Goal: Task Accomplishment & Management: Manage account settings

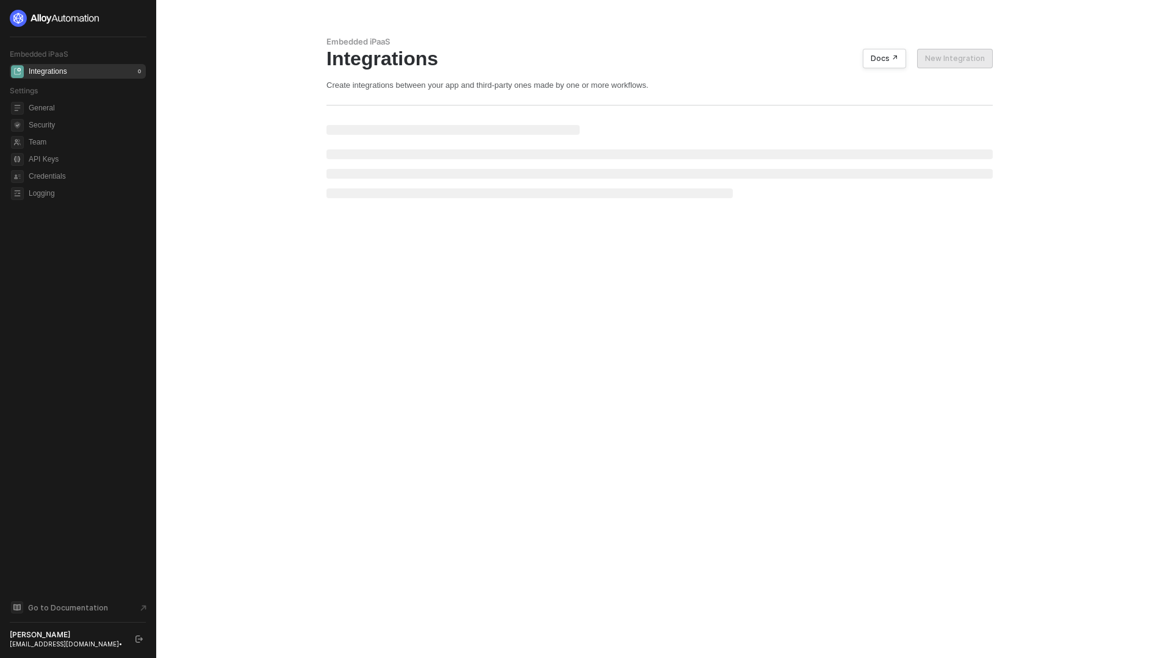
click at [94, 201] on div "yu.harako@swypex.com •" at bounding box center [67, 644] width 115 height 9
click at [83, 201] on div "yu.harako@swypex.com •" at bounding box center [67, 644] width 115 height 9
click at [79, 201] on div "yu.harako@swypex.com •" at bounding box center [67, 644] width 115 height 9
click at [39, 201] on div "[PERSON_NAME]" at bounding box center [67, 635] width 115 height 10
click at [135, 201] on button "button" at bounding box center [139, 639] width 15 height 15
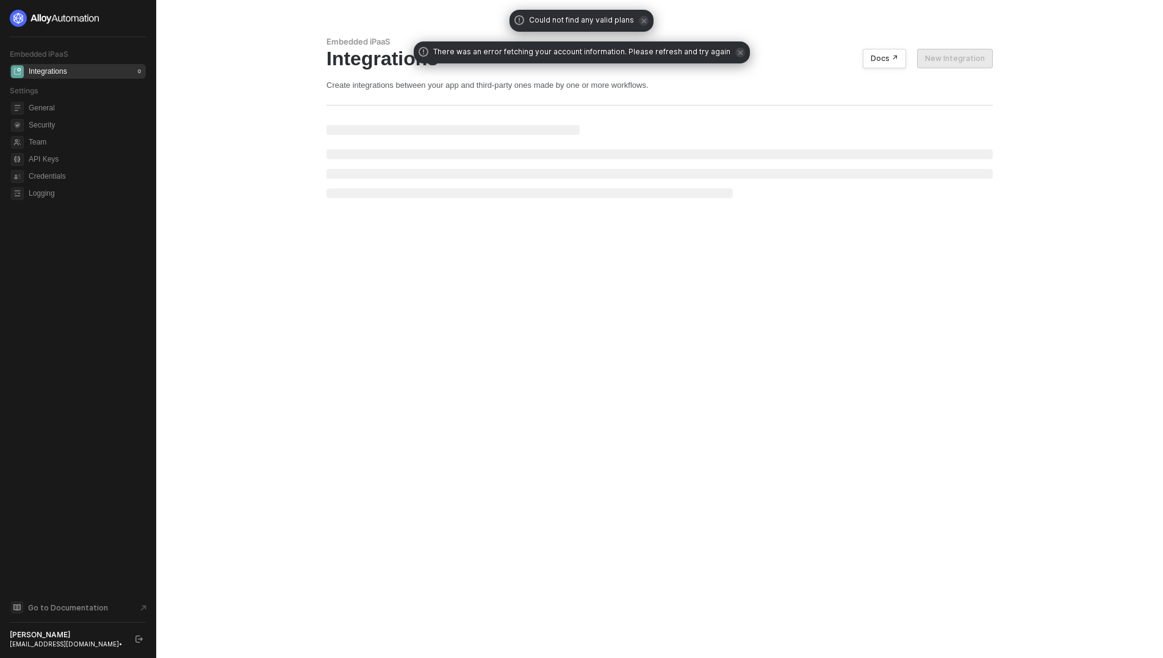
click at [37, 632] on div "Yu Harako" at bounding box center [67, 635] width 115 height 10
click at [57, 644] on div "yu.harako@swypex.com •" at bounding box center [67, 644] width 115 height 9
click at [364, 170] on li at bounding box center [659, 174] width 666 height 10
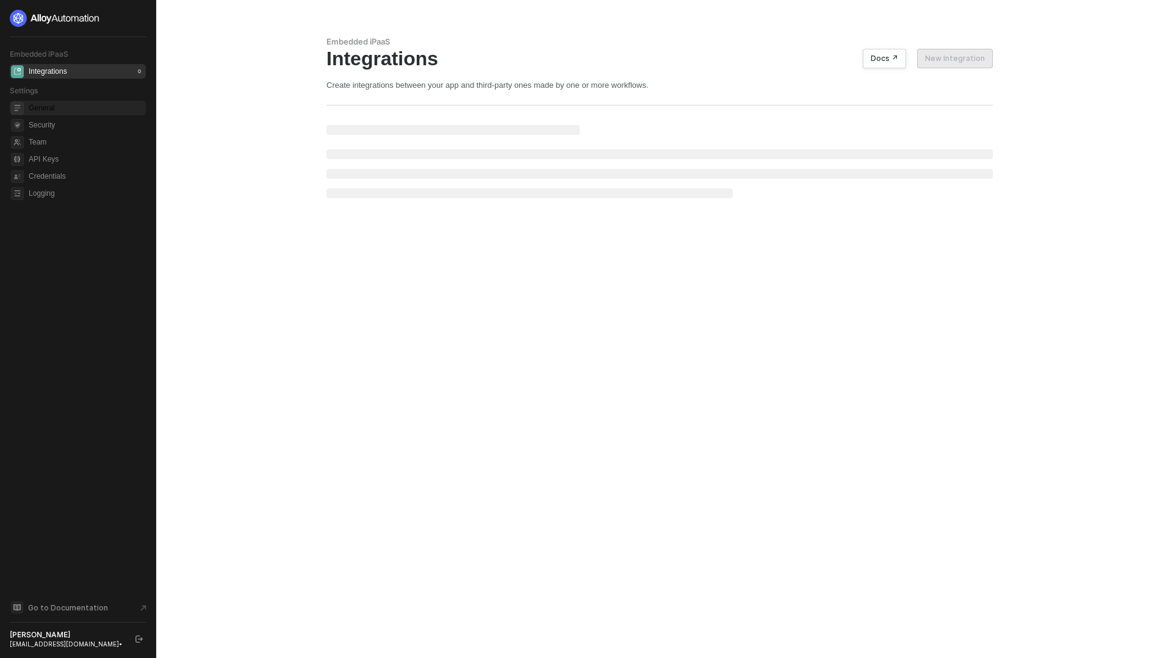
click at [46, 106] on span "General" at bounding box center [86, 108] width 115 height 15
click at [87, 201] on div "Go to Documentation Yu Harako yu.harako@swypex.com •" at bounding box center [78, 624] width 136 height 48
click at [67, 201] on div "[PERSON_NAME]" at bounding box center [67, 635] width 115 height 10
click at [80, 201] on div "yu.harako@swypex.com •" at bounding box center [67, 644] width 115 height 9
click at [146, 201] on button "button" at bounding box center [139, 639] width 15 height 15
